Goal: Task Accomplishment & Management: Use online tool/utility

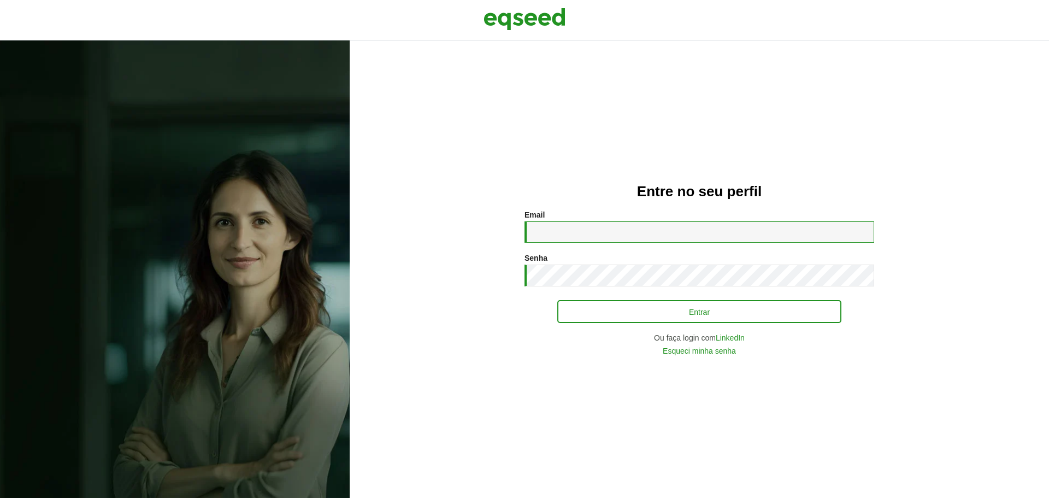
type input "**********"
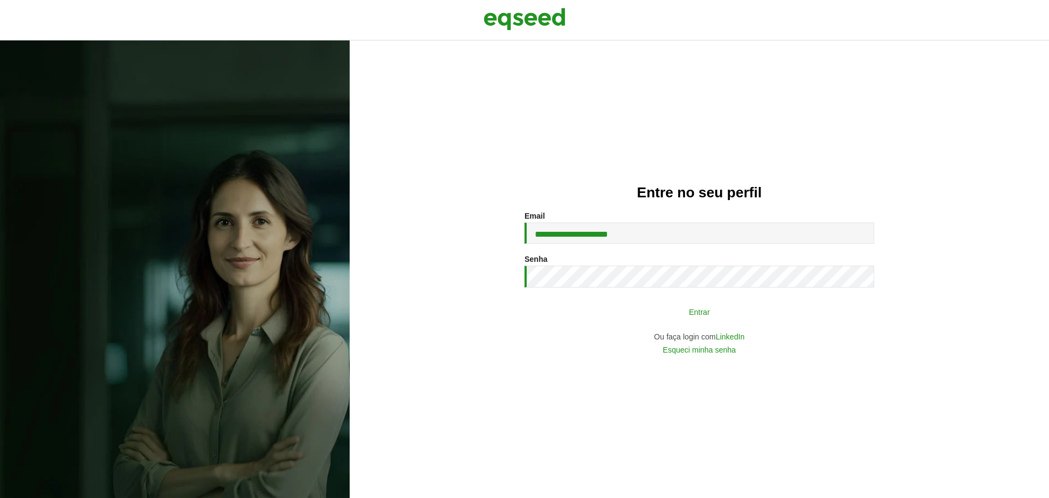
click at [701, 312] on button "Entrar" at bounding box center [699, 311] width 284 height 21
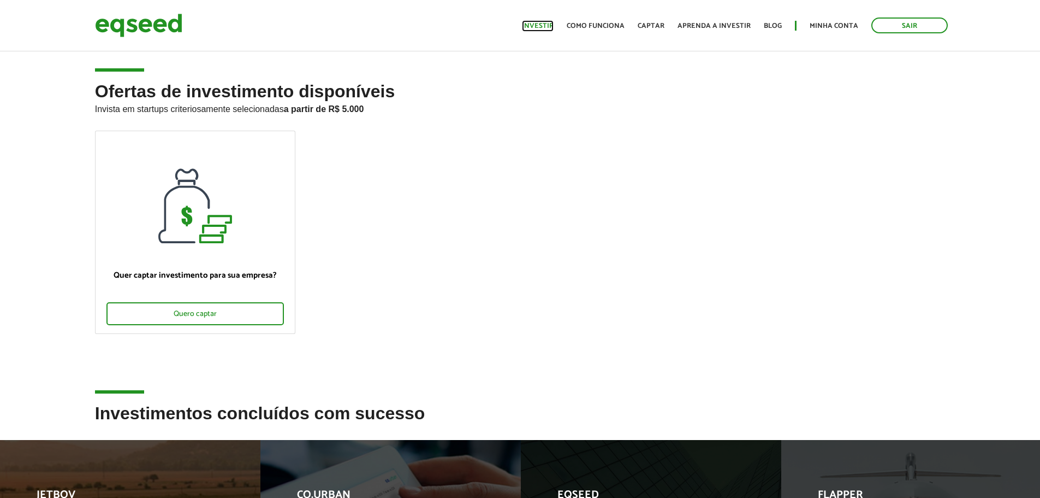
click at [537, 23] on link "Investir" at bounding box center [538, 25] width 32 height 7
click at [546, 23] on link "Investir" at bounding box center [538, 25] width 32 height 7
click at [832, 23] on link "Minha conta" at bounding box center [834, 25] width 49 height 7
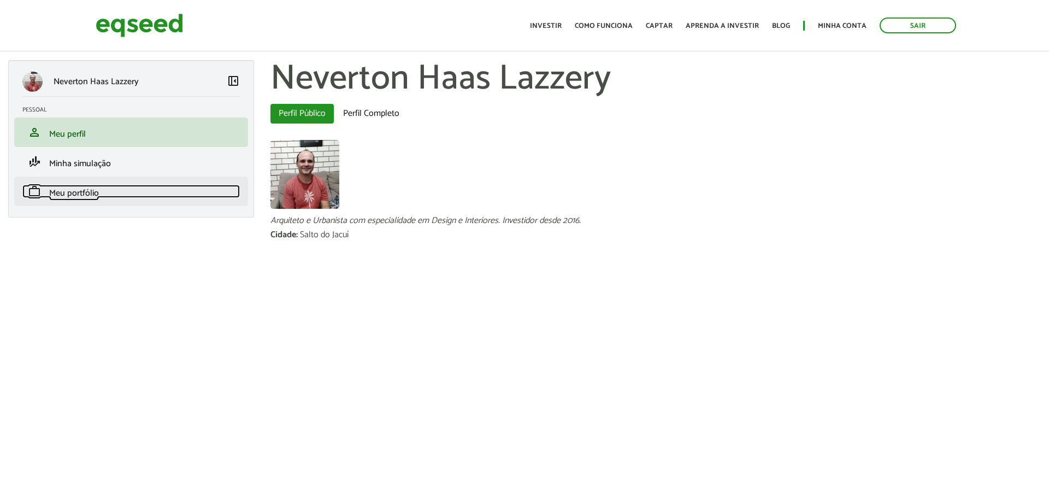
click at [81, 185] on link "work Meu portfólio" at bounding box center [130, 191] width 217 height 13
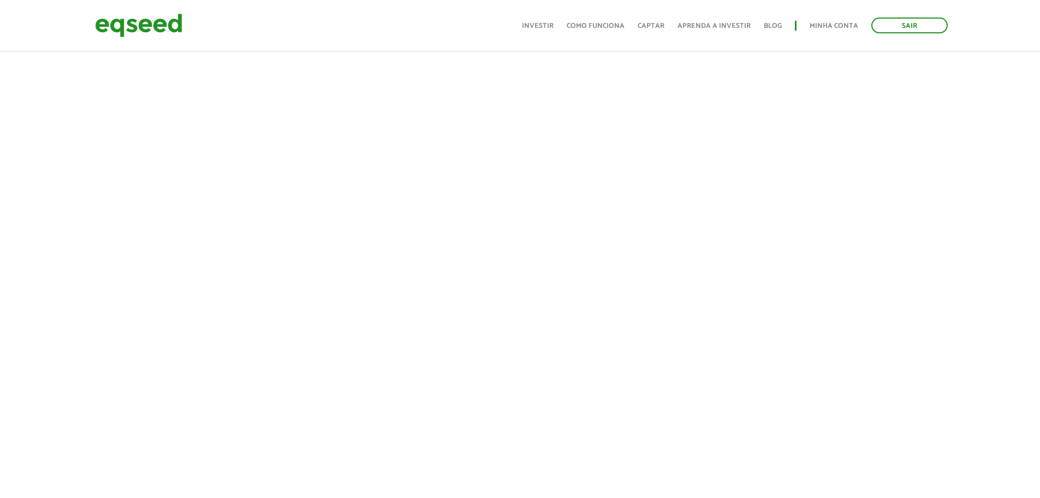
scroll to position [55, 0]
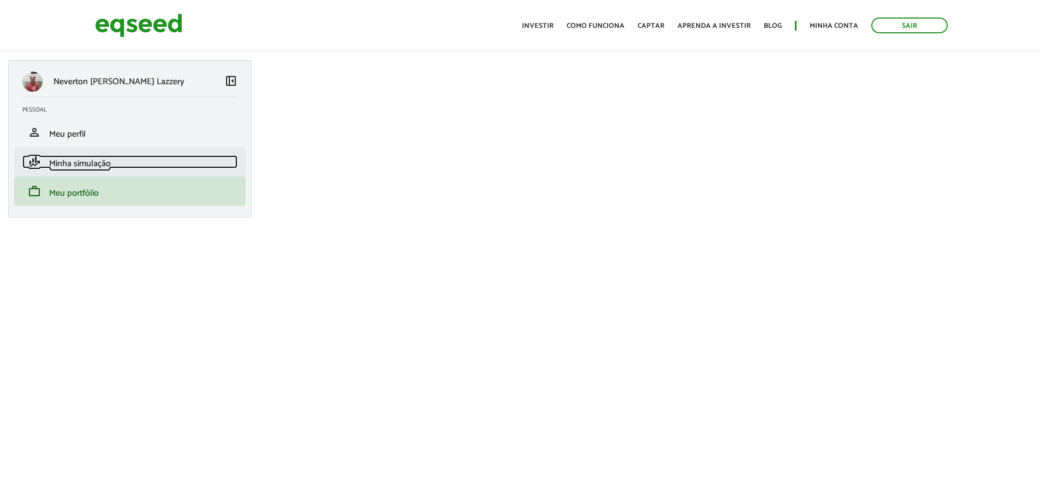
click at [48, 165] on link "finance_mode Minha simulação" at bounding box center [129, 161] width 215 height 13
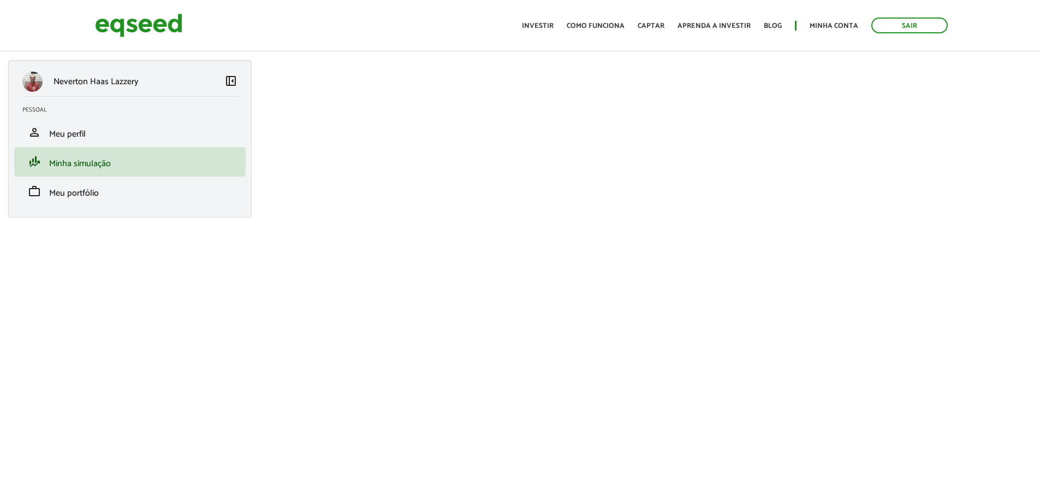
scroll to position [198, 0]
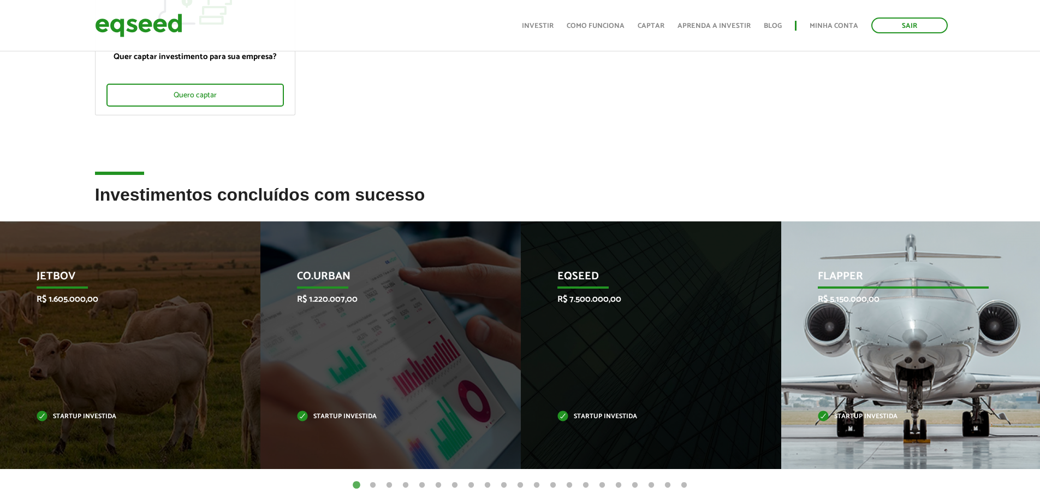
scroll to position [382, 0]
